Goal: Check status: Check status

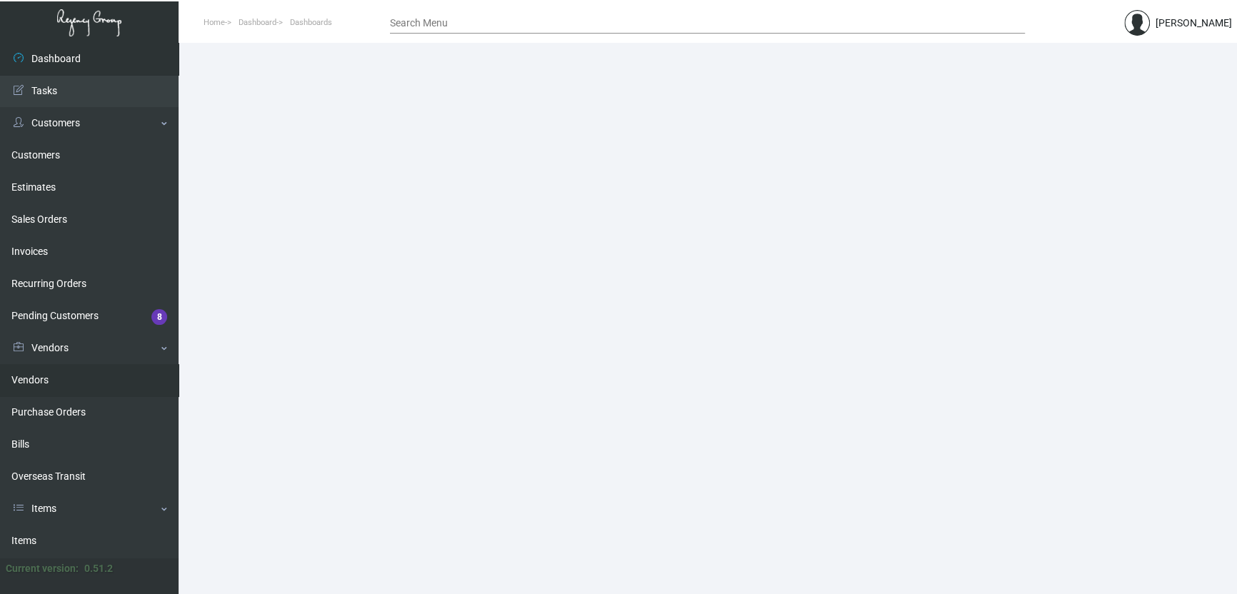
click at [34, 413] on link "Purchase Orders" at bounding box center [89, 412] width 179 height 32
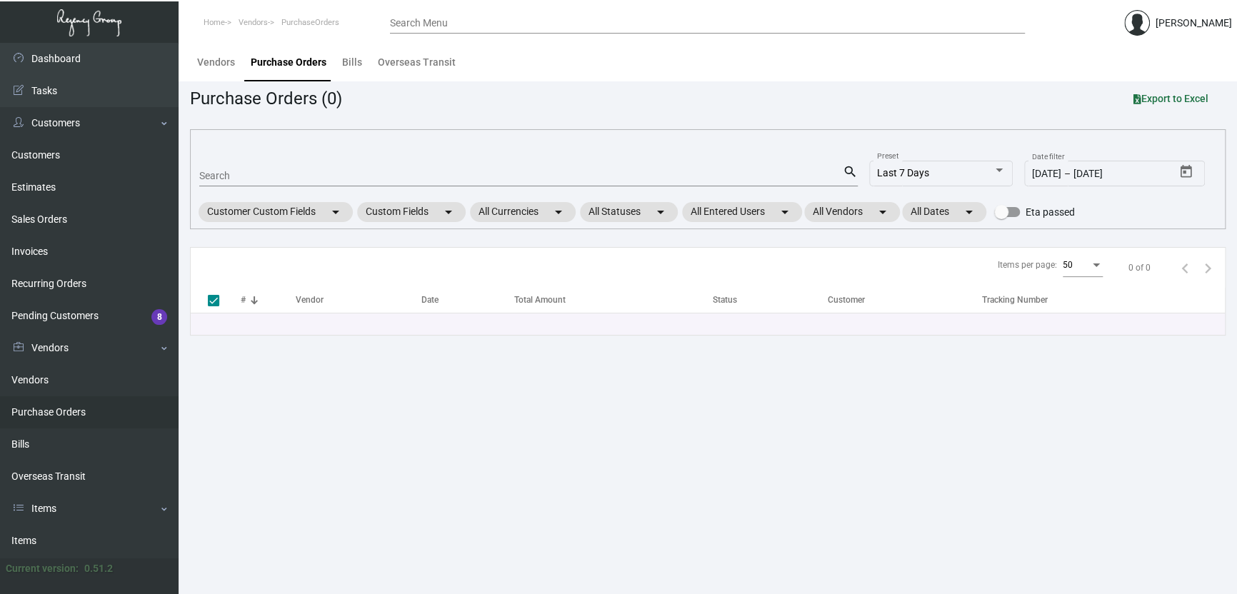
click at [332, 173] on input "Search" at bounding box center [521, 176] width 644 height 11
paste input "88550"
type input "88550"
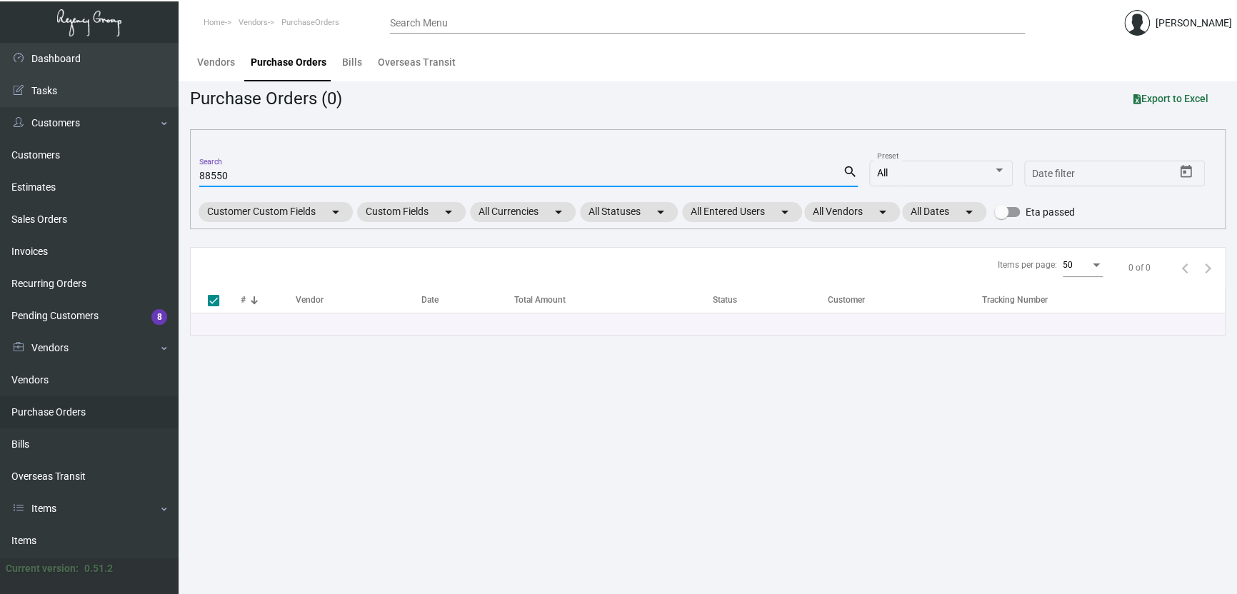
checkbox input "false"
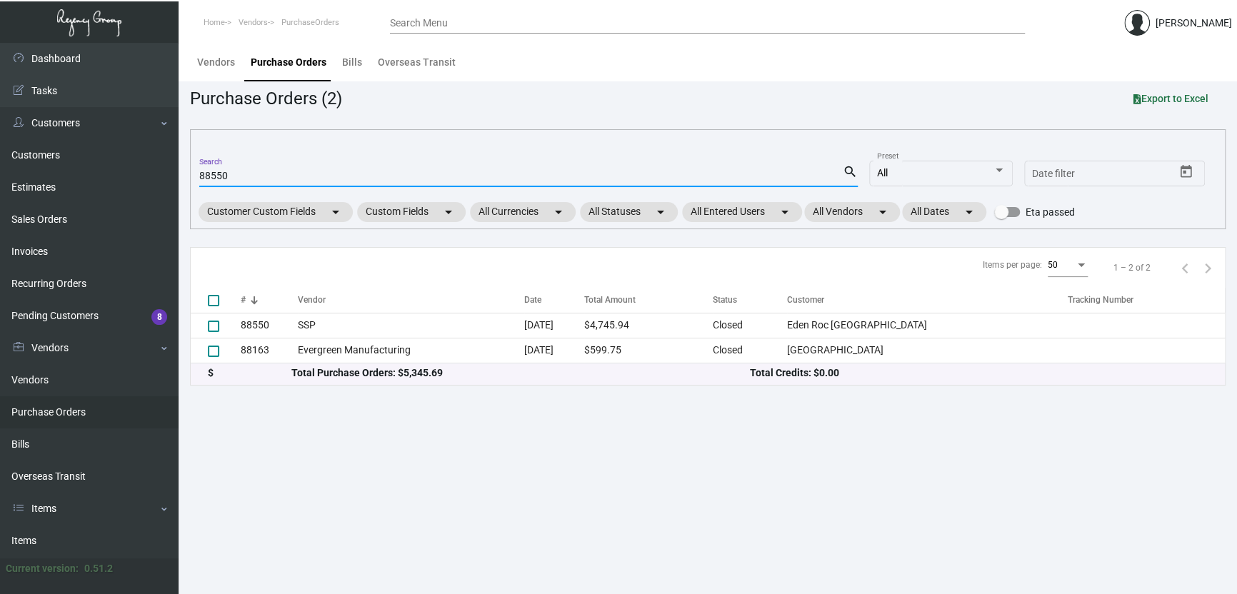
drag, startPoint x: 682, startPoint y: 76, endPoint x: 671, endPoint y: 78, distance: 10.8
click at [683, 75] on div "Vendors Purchase Orders Bills Overseas Transit" at bounding box center [707, 62] width 1037 height 39
drag, startPoint x: 672, startPoint y: 471, endPoint x: 600, endPoint y: 441, distance: 77.9
click at [666, 471] on main "Vendors Purchase Orders Bills Overseas Transit Purchase Orders (2) Export to Ex…" at bounding box center [708, 318] width 1059 height 551
